Goal: Information Seeking & Learning: Learn about a topic

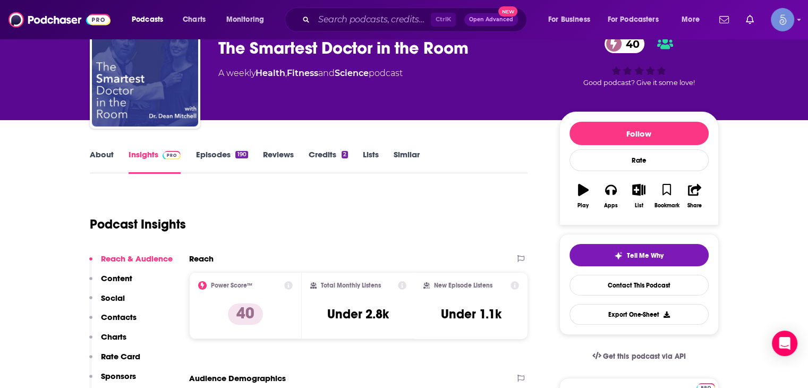
click at [386, 28] on div "Ctrl K Open Advanced New" at bounding box center [406, 19] width 242 height 24
click at [385, 25] on input "Search podcasts, credits, & more..." at bounding box center [372, 19] width 117 height 17
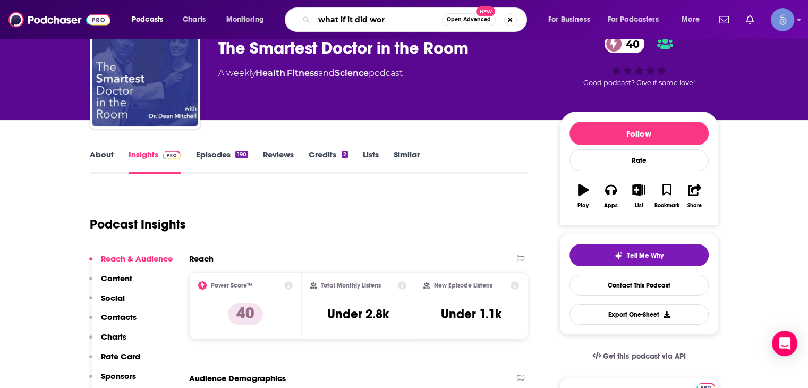
type input "what if it did work"
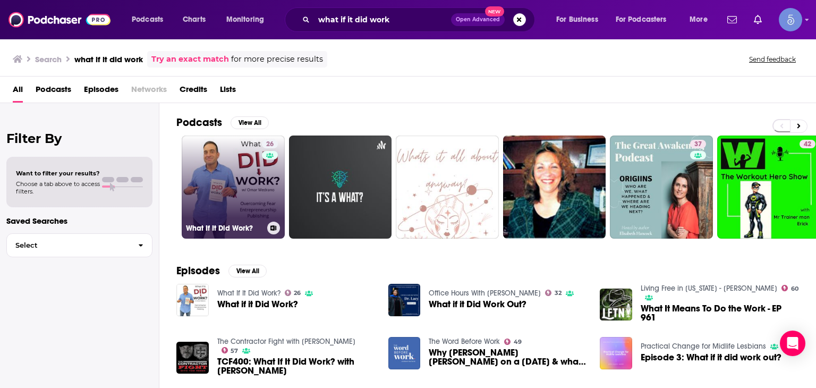
click at [253, 184] on link "26 What If It Did Work?" at bounding box center [233, 186] width 103 height 103
